Goal: Transaction & Acquisition: Purchase product/service

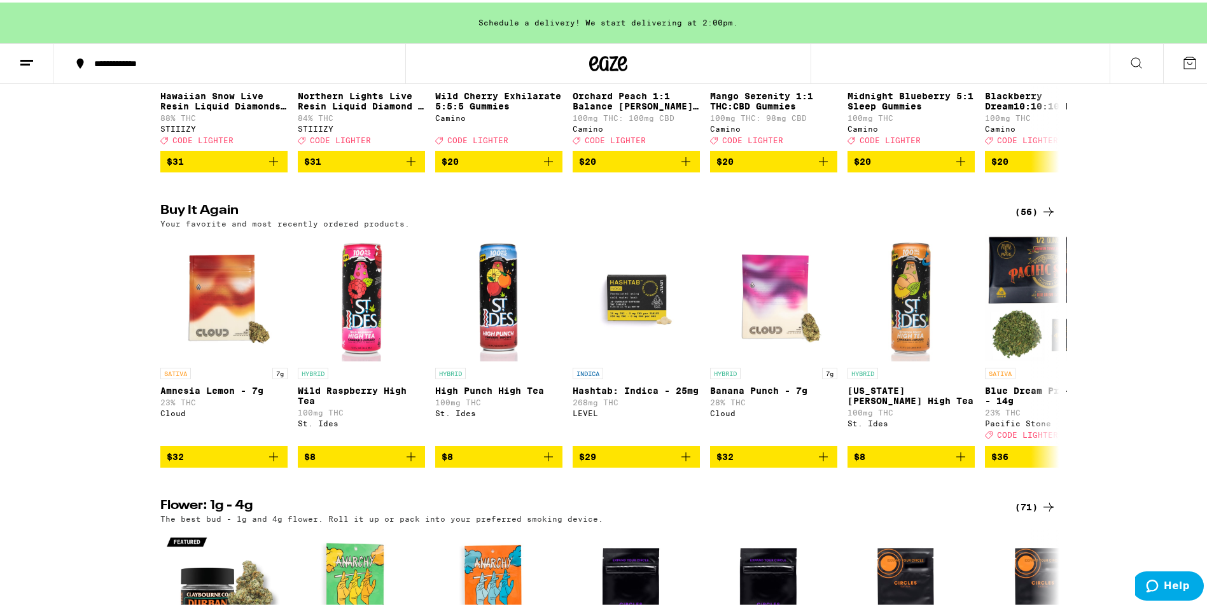
click at [1024, 217] on div "(56)" at bounding box center [1035, 209] width 41 height 15
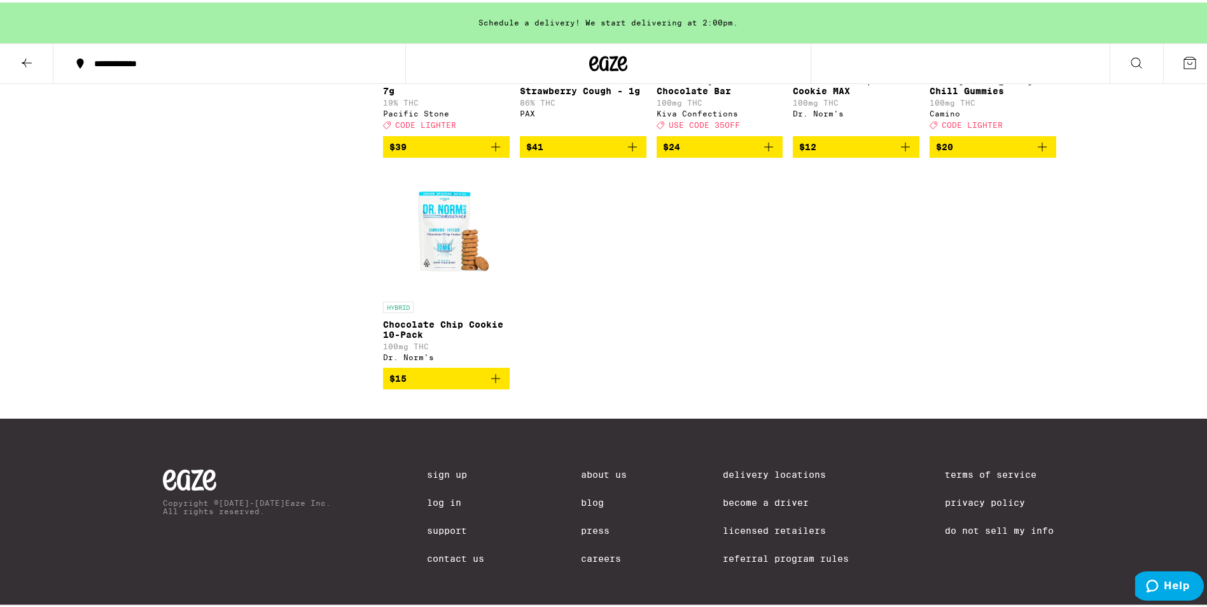
scroll to position [2673, 0]
